Goal: Information Seeking & Learning: Understand process/instructions

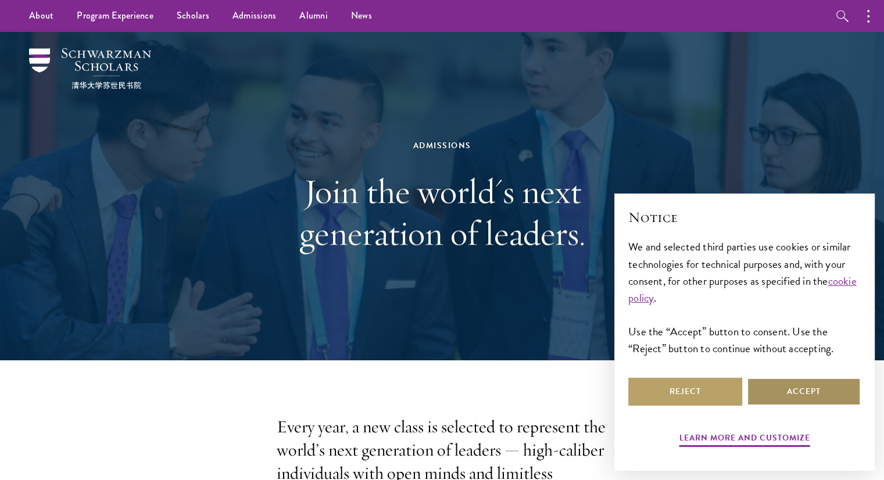
click at [811, 378] on button "Accept" at bounding box center [804, 392] width 114 height 28
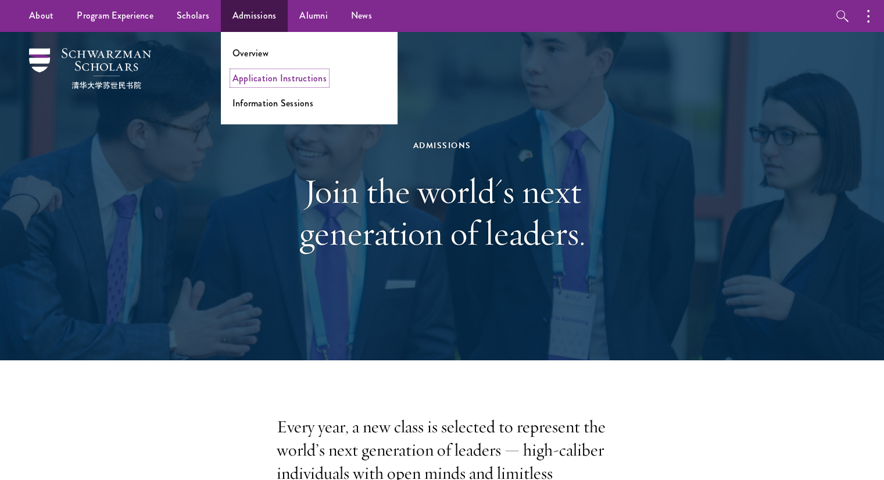
click at [244, 80] on link "Application Instructions" at bounding box center [280, 78] width 94 height 13
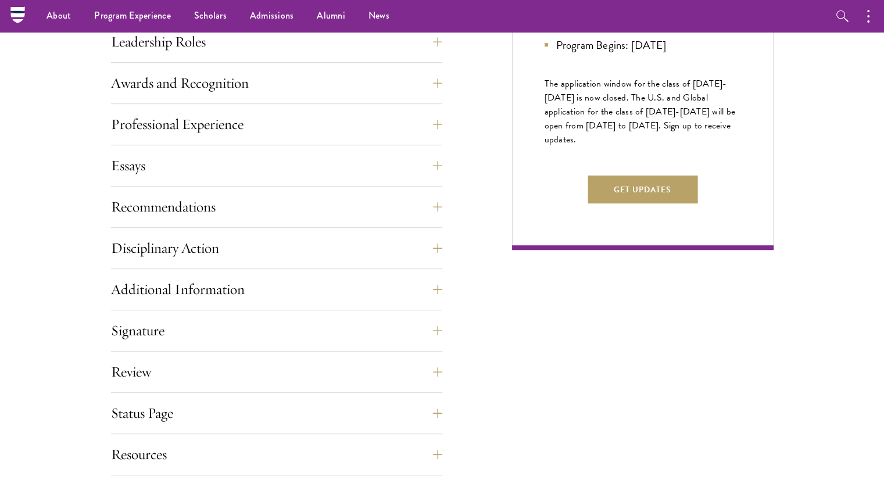
scroll to position [658, 0]
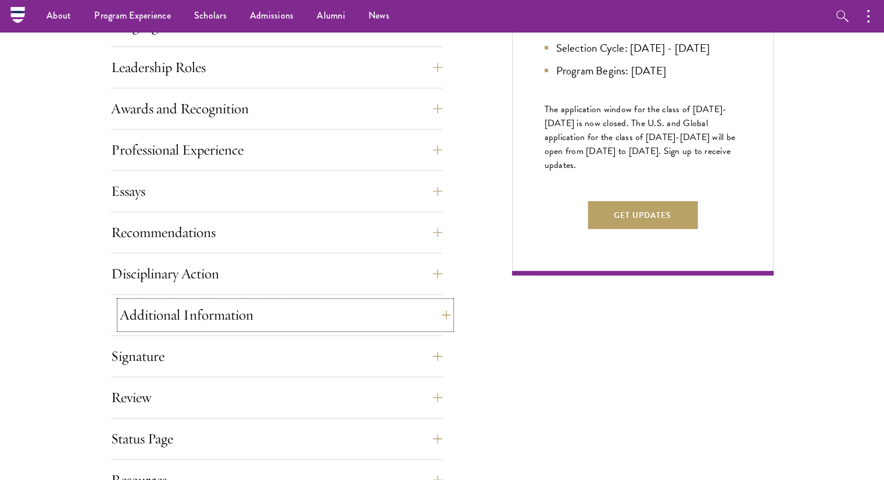
click at [188, 321] on button "Additional Information" at bounding box center [285, 315] width 331 height 28
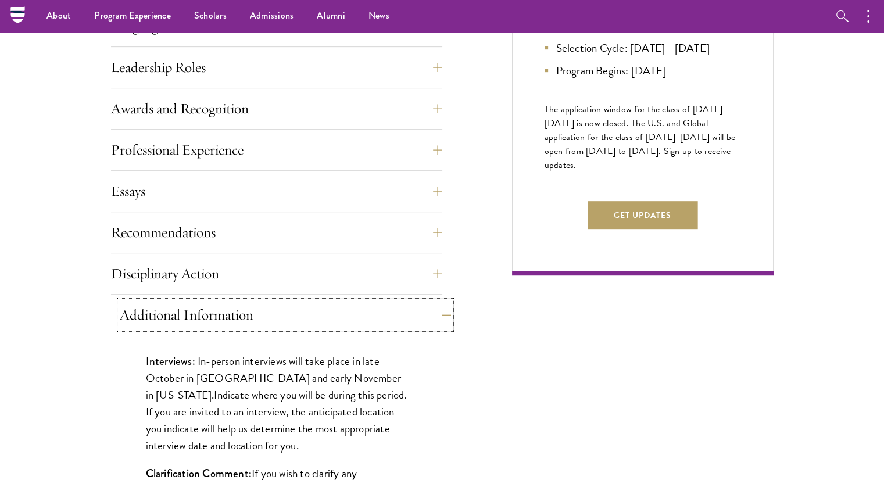
click at [188, 321] on button "Additional Information" at bounding box center [285, 315] width 331 height 28
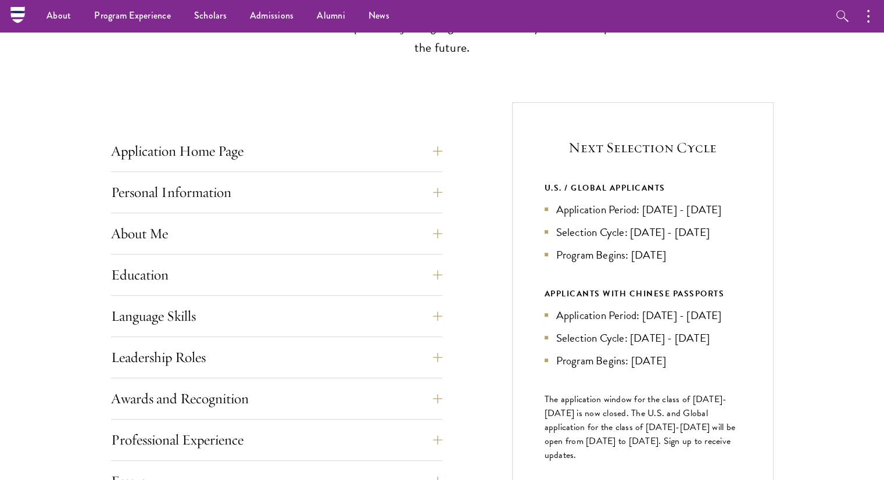
scroll to position [359, 0]
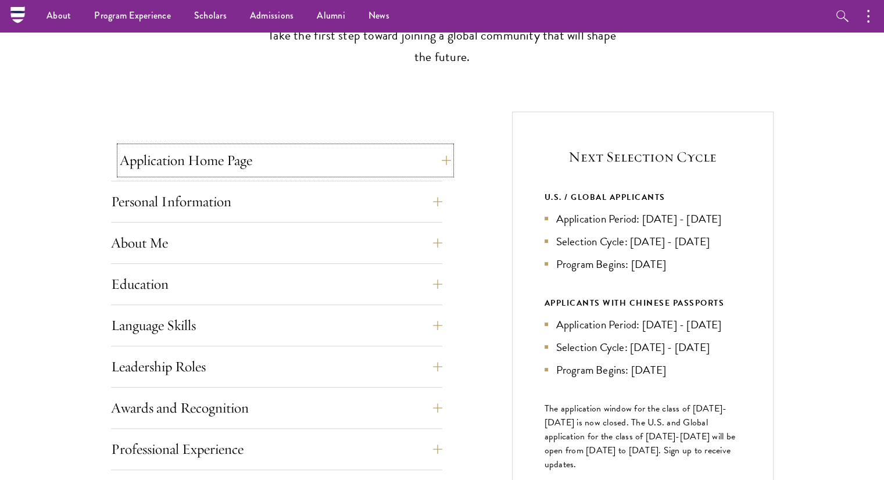
click at [206, 157] on button "Application Home Page" at bounding box center [285, 160] width 331 height 28
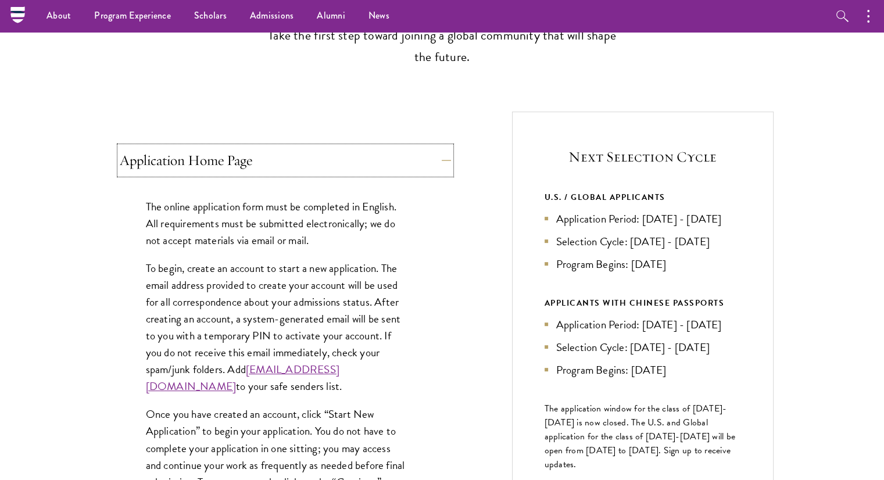
click at [206, 157] on button "Application Home Page" at bounding box center [285, 160] width 331 height 28
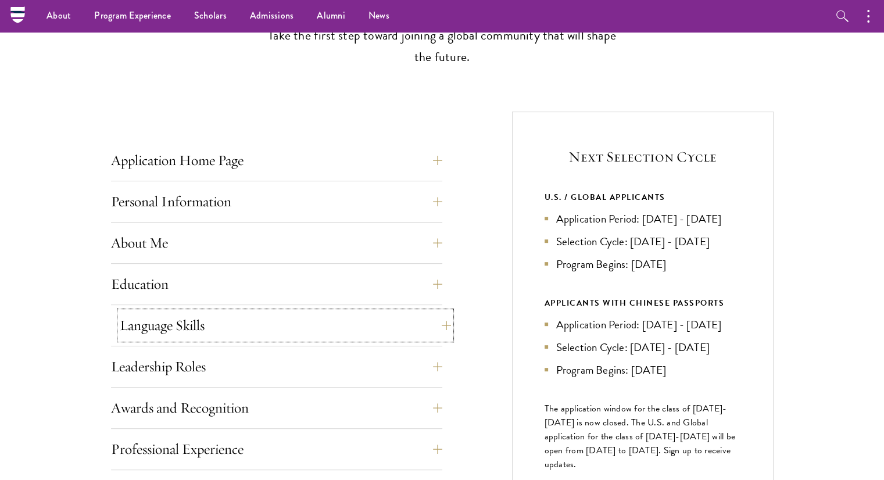
click at [170, 319] on button "Language Skills" at bounding box center [285, 326] width 331 height 28
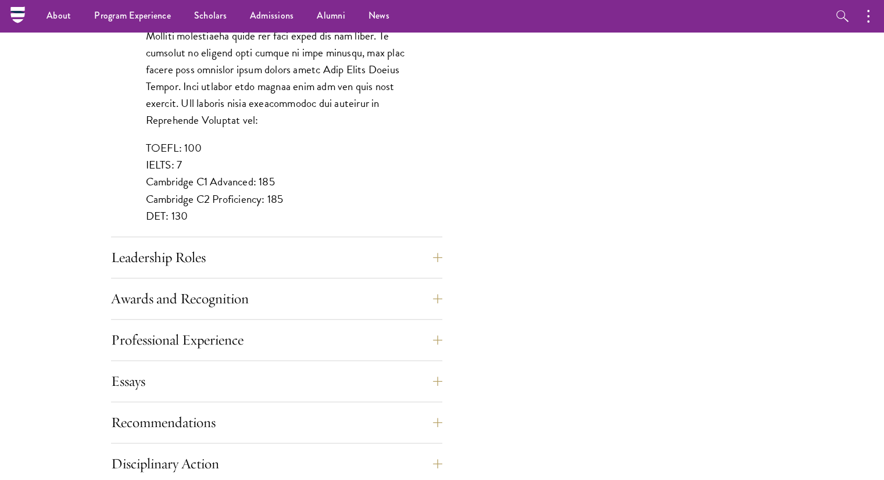
scroll to position [1031, 0]
